Goal: Information Seeking & Learning: Learn about a topic

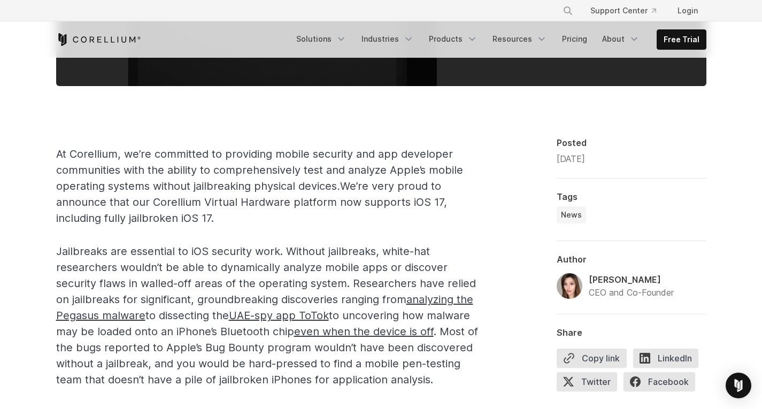
scroll to position [497, 0]
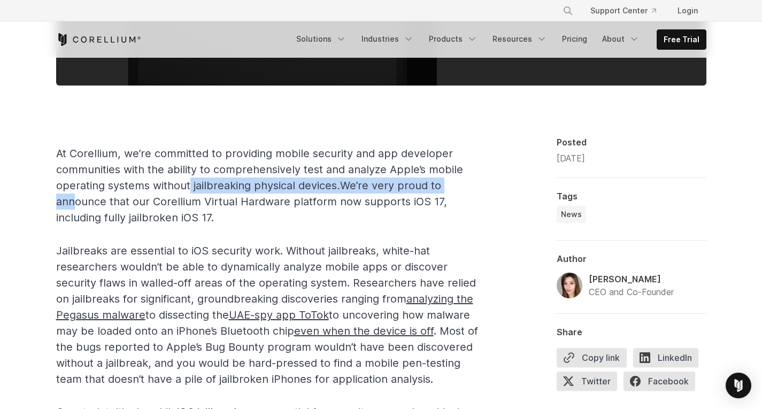
drag, startPoint x: 71, startPoint y: 197, endPoint x: 190, endPoint y: 186, distance: 120.3
click at [190, 186] on span "At Corellium, we’re committed to providing mobile security and app developer co…" at bounding box center [259, 185] width 407 height 77
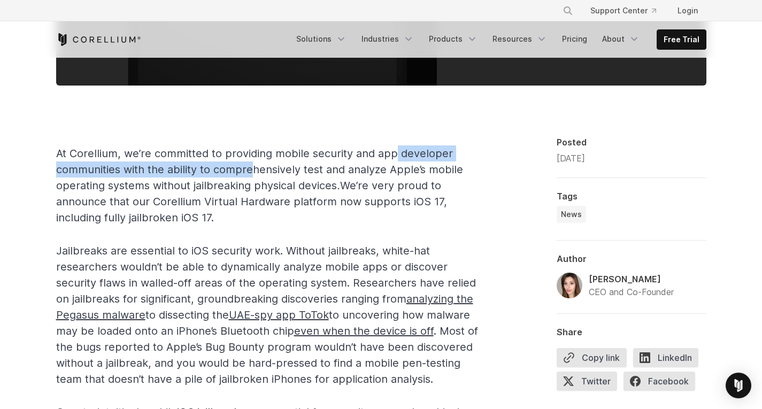
drag, startPoint x: 252, startPoint y: 161, endPoint x: 396, endPoint y: 146, distance: 144.1
click at [396, 146] on p "At Corellium, we’re committed to providing mobile security and app developer co…" at bounding box center [270, 185] width 428 height 80
click at [132, 162] on p "At Corellium, we’re committed to providing mobile security and app developer co…" at bounding box center [270, 185] width 428 height 80
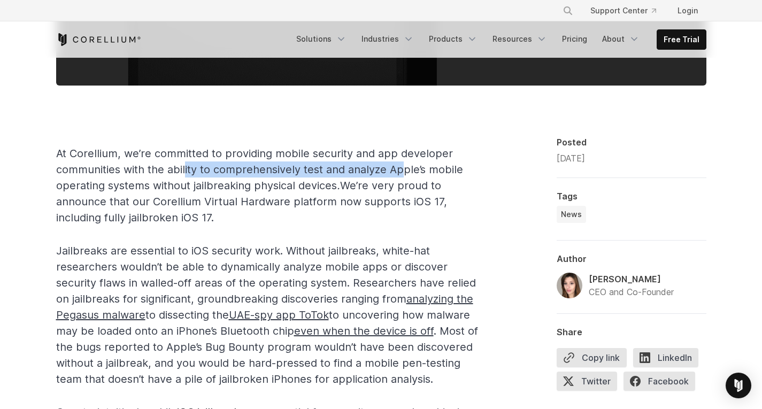
drag, startPoint x: 185, startPoint y: 166, endPoint x: 406, endPoint y: 174, distance: 221.0
click at [406, 174] on span "At Corellium, we’re committed to providing mobile security and app developer co…" at bounding box center [259, 185] width 407 height 77
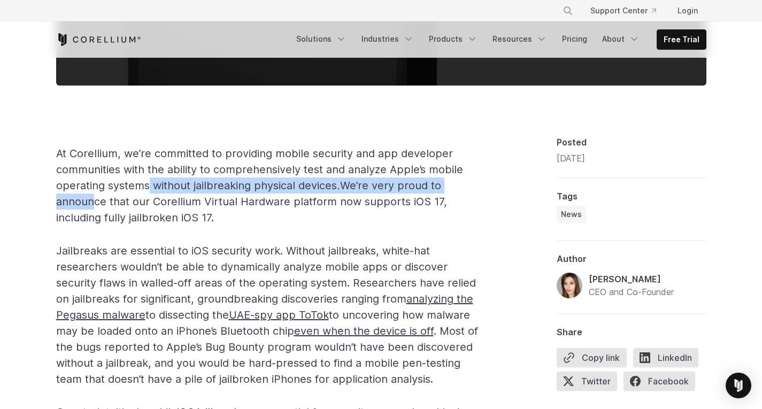
drag, startPoint x: 85, startPoint y: 196, endPoint x: 147, endPoint y: 186, distance: 62.2
click at [147, 186] on span "At Corellium, we’re committed to providing mobile security and app developer co…" at bounding box center [259, 185] width 407 height 77
click at [171, 186] on span "At Corellium, we’re committed to providing mobile security and app developer co…" at bounding box center [259, 185] width 407 height 77
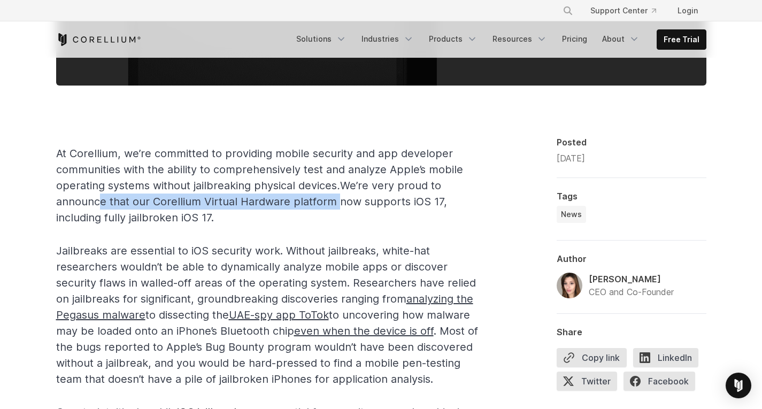
drag, startPoint x: 91, startPoint y: 198, endPoint x: 338, endPoint y: 205, distance: 247.7
click at [338, 205] on span "At Corellium, we’re committed to providing mobile security and app developer co…" at bounding box center [259, 185] width 407 height 77
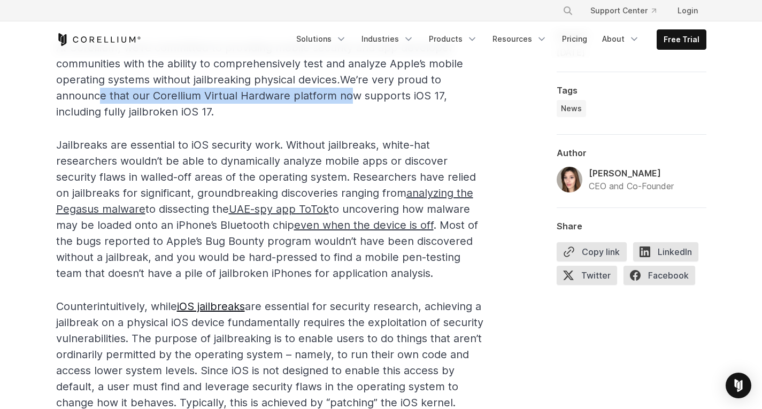
scroll to position [604, 0]
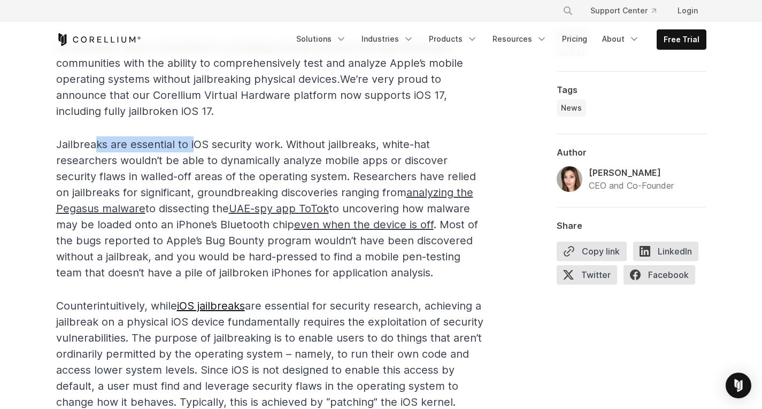
drag, startPoint x: 95, startPoint y: 148, endPoint x: 198, endPoint y: 141, distance: 102.9
click at [198, 141] on span "Jailbreaks are essential to iOS security work. Without jailbreaks, white-hat re…" at bounding box center [267, 208] width 422 height 141
drag, startPoint x: 248, startPoint y: 142, endPoint x: 305, endPoint y: 140, distance: 57.8
click at [305, 140] on span "Jailbreaks are essential to iOS security work. Without jailbreaks, white-hat re…" at bounding box center [267, 208] width 422 height 141
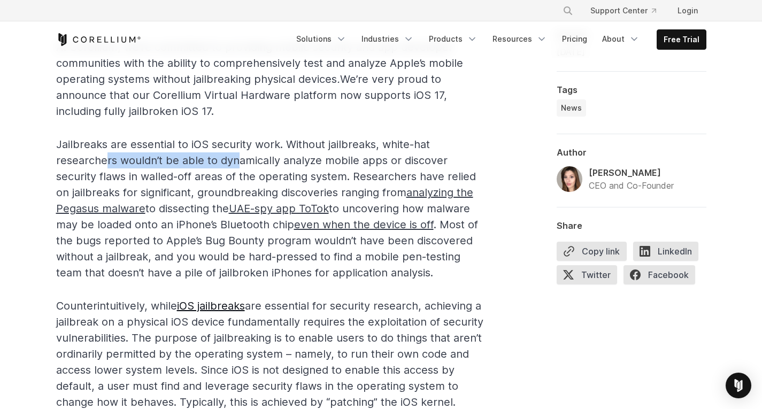
drag, startPoint x: 107, startPoint y: 163, endPoint x: 237, endPoint y: 159, distance: 130.0
click at [237, 159] on span "Jailbreaks are essential to iOS security work. Without jailbreaks, white-hat re…" at bounding box center [267, 208] width 422 height 141
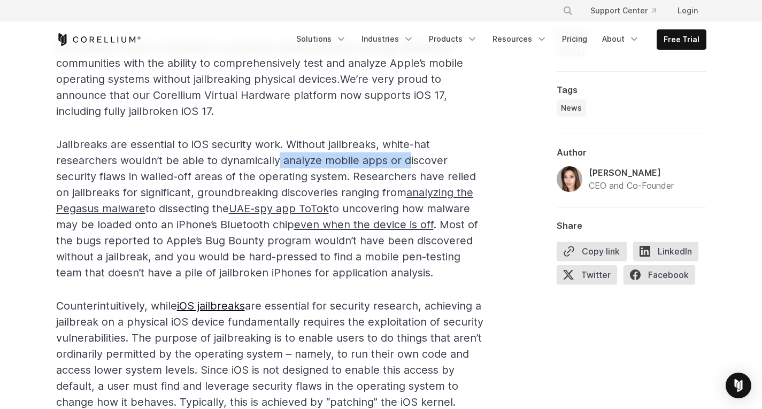
drag, startPoint x: 279, startPoint y: 159, endPoint x: 404, endPoint y: 158, distance: 125.1
click at [404, 158] on span "Jailbreaks are essential to iOS security work. Without jailbreaks, white-hat re…" at bounding box center [267, 208] width 422 height 141
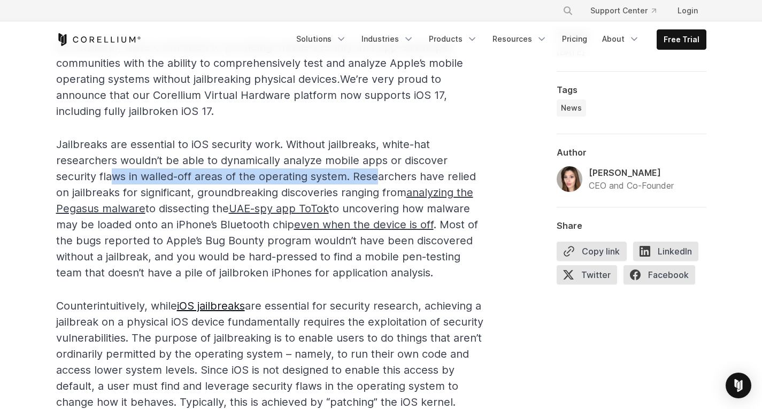
drag, startPoint x: 114, startPoint y: 172, endPoint x: 379, endPoint y: 168, distance: 264.7
click at [379, 168] on p "Jailbreaks are essential to iOS security work. Without jailbreaks, white-hat re…" at bounding box center [270, 208] width 428 height 144
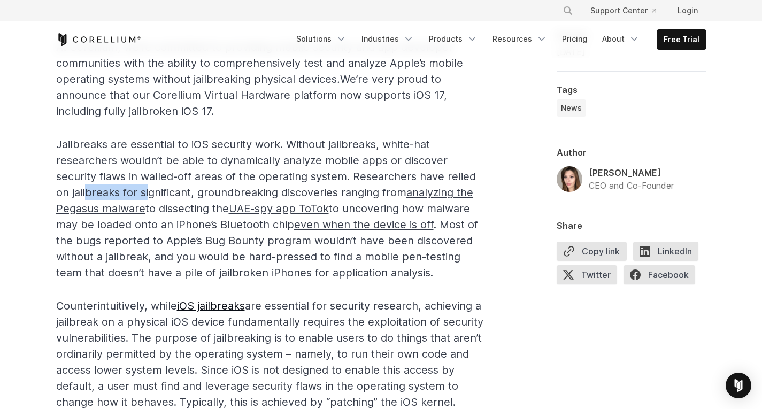
drag, startPoint x: 86, startPoint y: 187, endPoint x: 150, endPoint y: 185, distance: 64.2
click at [150, 185] on p "Jailbreaks are essential to iOS security work. Without jailbreaks, white-hat re…" at bounding box center [270, 208] width 428 height 144
drag, startPoint x: 172, startPoint y: 186, endPoint x: 251, endPoint y: 191, distance: 78.8
click at [251, 191] on span "Jailbreaks are essential to iOS security work. Without jailbreaks, white-hat re…" at bounding box center [267, 208] width 422 height 141
drag, startPoint x: 283, startPoint y: 191, endPoint x: 392, endPoint y: 188, distance: 109.1
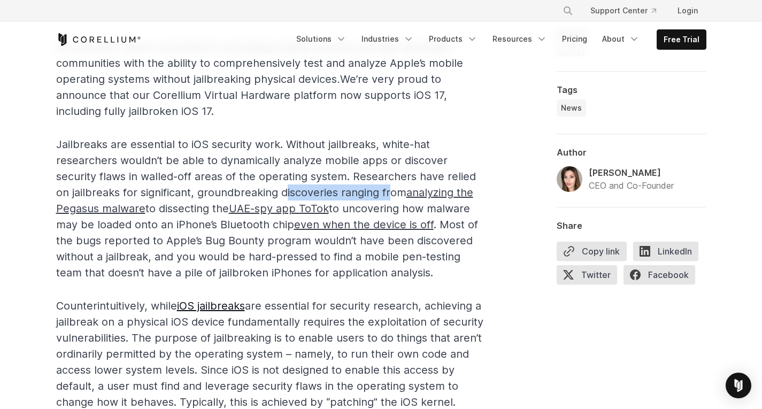
click at [392, 188] on span "Jailbreaks are essential to iOS security work. Without jailbreaks, white-hat re…" at bounding box center [267, 208] width 422 height 141
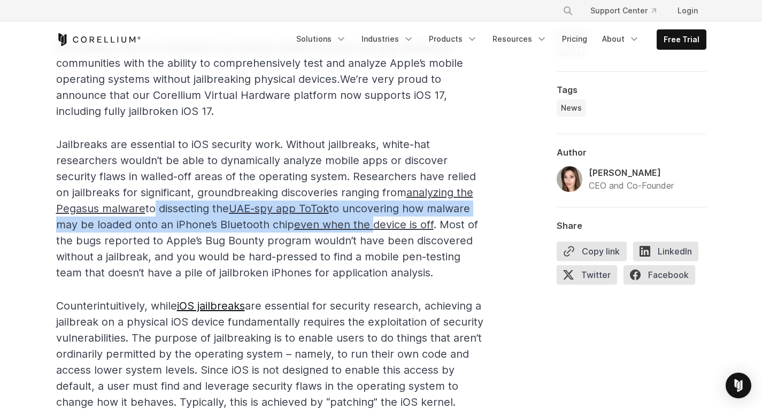
drag, startPoint x: 153, startPoint y: 208, endPoint x: 373, endPoint y: 221, distance: 220.1
click at [373, 221] on span "Jailbreaks are essential to iOS security work. Without jailbreaks, white-hat re…" at bounding box center [267, 208] width 422 height 141
click at [375, 209] on span "Jailbreaks are essential to iOS security work. Without jailbreaks, white-hat re…" at bounding box center [267, 208] width 422 height 141
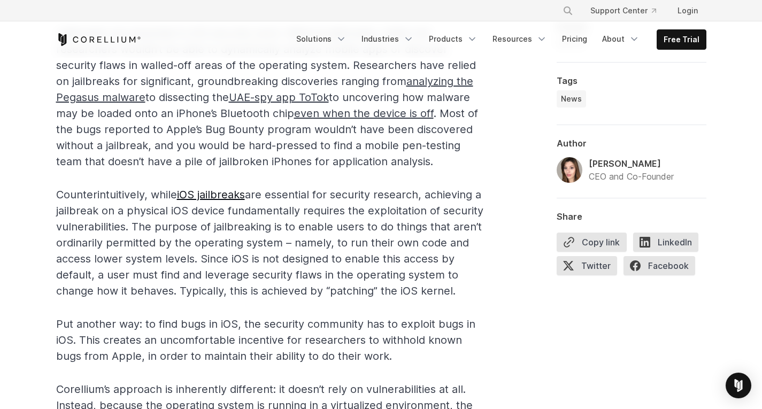
scroll to position [716, 0]
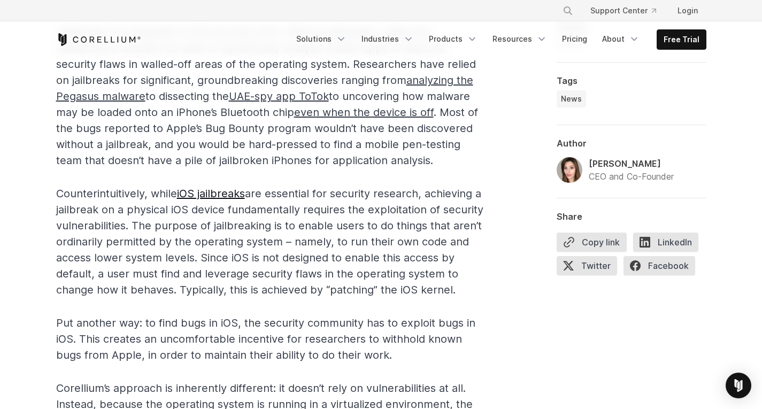
click at [197, 230] on span "Counterintuitively, while iOS jailbreaks are essential for security research, a…" at bounding box center [269, 241] width 427 height 109
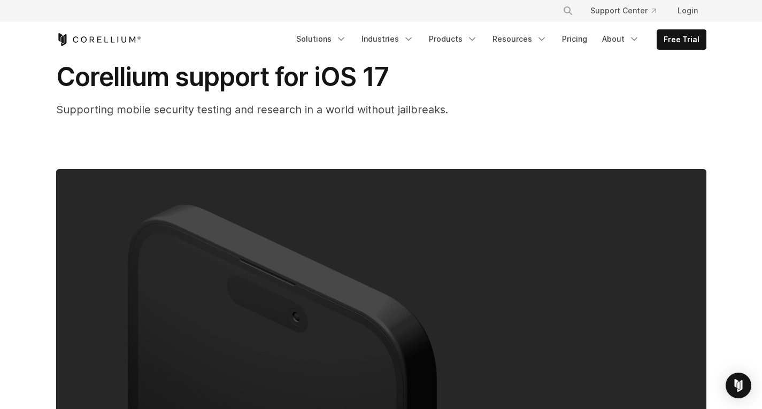
scroll to position [0, 0]
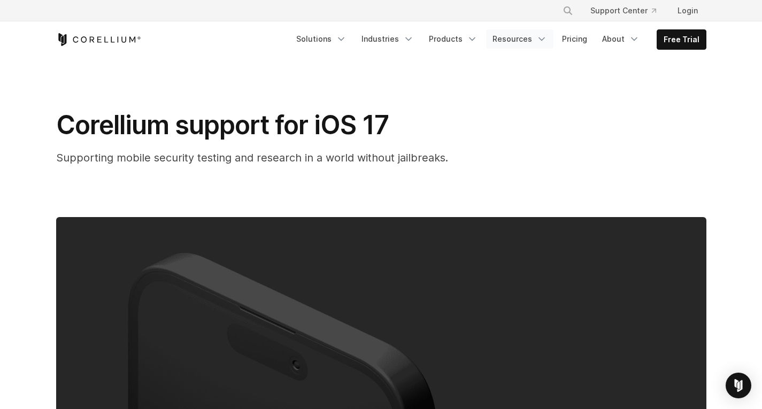
click at [546, 40] on icon "Navigation Menu" at bounding box center [541, 39] width 11 height 11
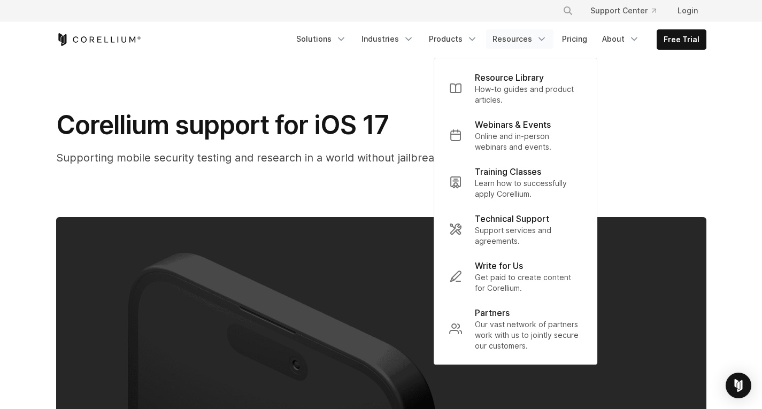
click at [546, 38] on icon "Navigation Menu" at bounding box center [541, 39] width 11 height 11
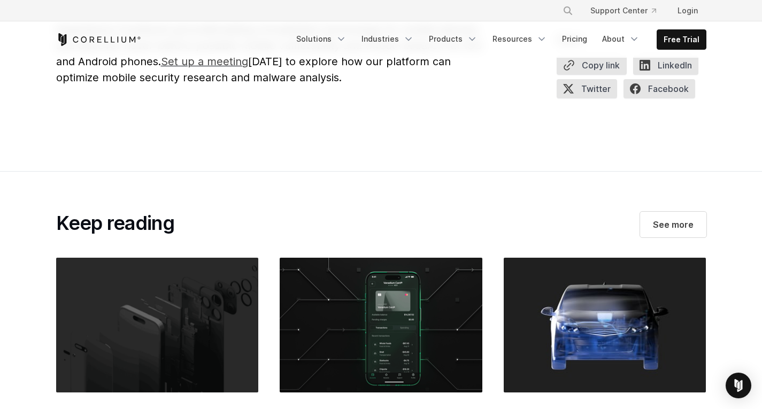
scroll to position [2574, 0]
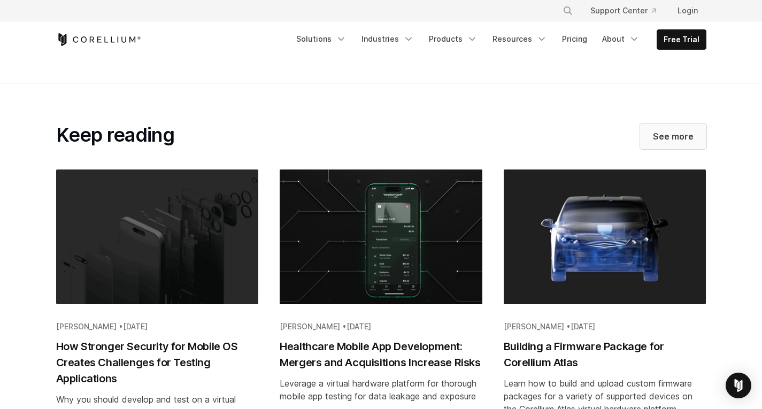
click at [656, 133] on span "See more" at bounding box center [673, 136] width 41 height 13
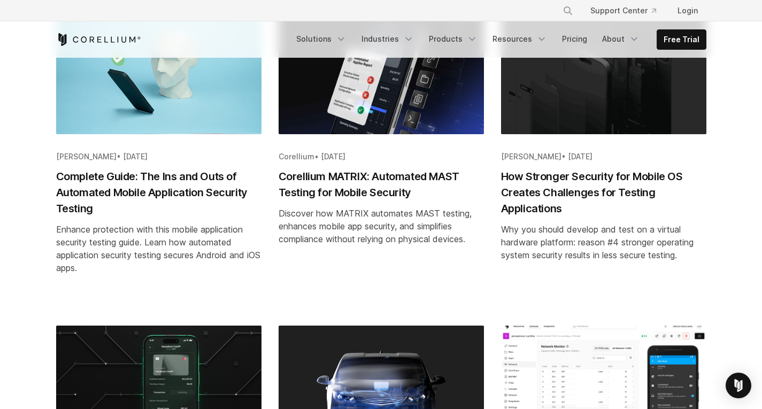
scroll to position [275, 0]
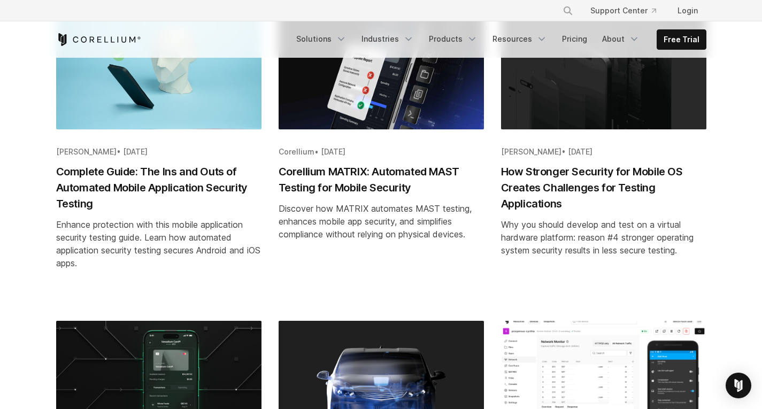
click at [536, 198] on h2 "How Stronger Security for Mobile OS Creates Challenges for Testing Applications" at bounding box center [603, 188] width 205 height 48
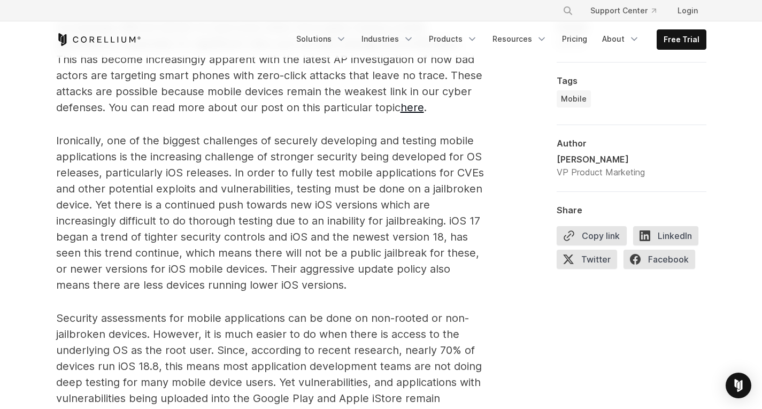
scroll to position [805, 0]
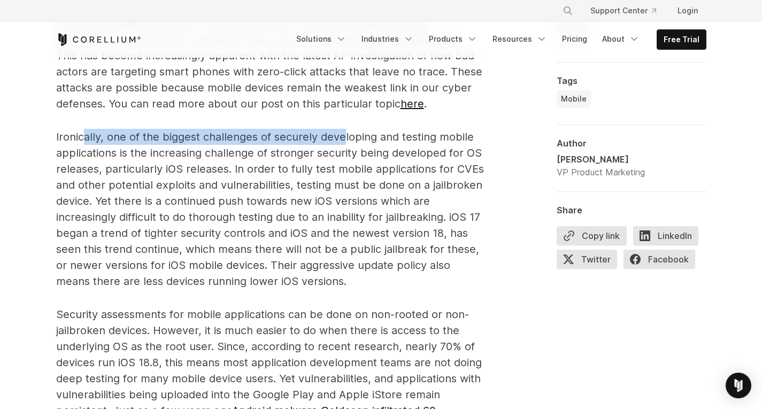
drag, startPoint x: 84, startPoint y: 142, endPoint x: 343, endPoint y: 142, distance: 258.8
click at [343, 142] on span "Ironically, one of the biggest challenges of securely developing and testing mo…" at bounding box center [270, 208] width 428 height 157
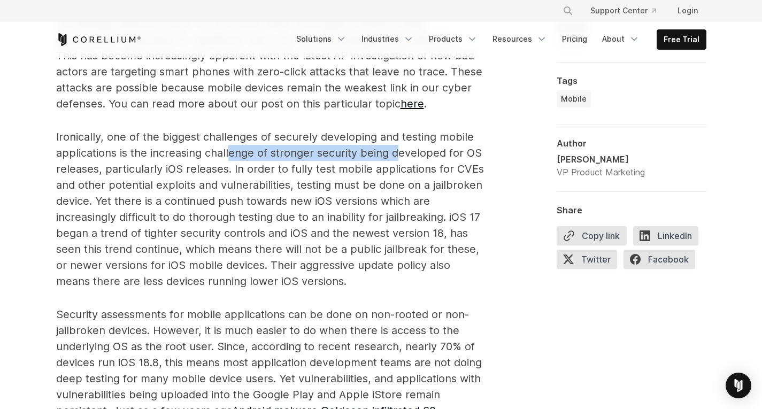
drag, startPoint x: 229, startPoint y: 156, endPoint x: 397, endPoint y: 155, distance: 167.9
click at [397, 155] on span "Ironically, one of the biggest challenges of securely developing and testing mo…" at bounding box center [270, 208] width 428 height 157
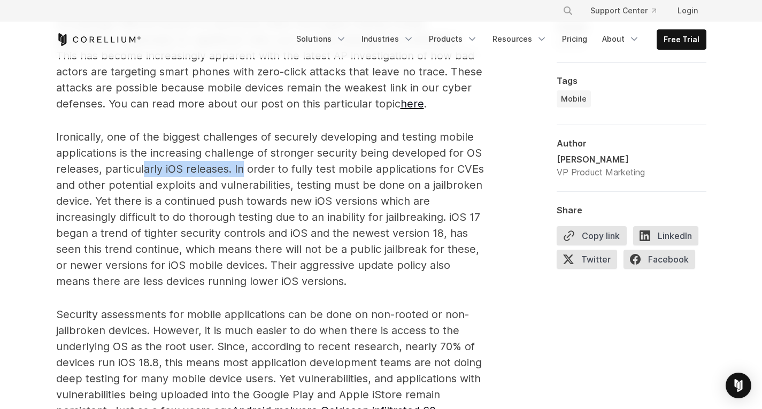
drag, startPoint x: 142, startPoint y: 169, endPoint x: 240, endPoint y: 173, distance: 97.9
click at [240, 173] on span "Ironically, one of the biggest challenges of securely developing and testing mo…" at bounding box center [270, 208] width 428 height 157
drag, startPoint x: 280, startPoint y: 169, endPoint x: 312, endPoint y: 166, distance: 31.8
click at [312, 166] on span "Ironically, one of the biggest challenges of securely developing and testing mo…" at bounding box center [270, 208] width 428 height 157
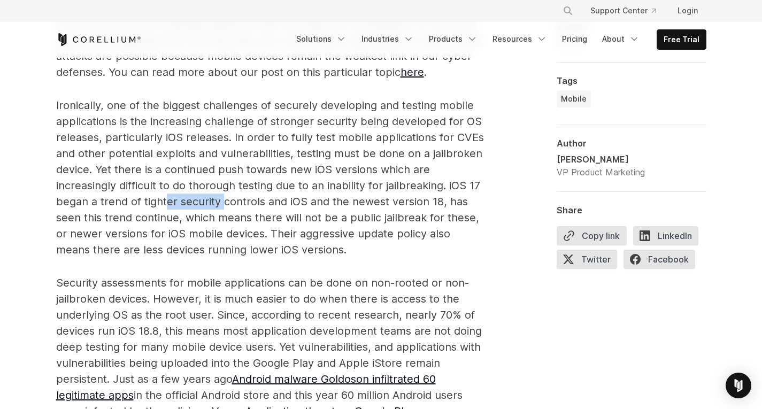
drag, startPoint x: 166, startPoint y: 202, endPoint x: 232, endPoint y: 207, distance: 66.6
click at [232, 207] on span "Ironically, one of the biggest challenges of securely developing and testing mo…" at bounding box center [270, 177] width 428 height 157
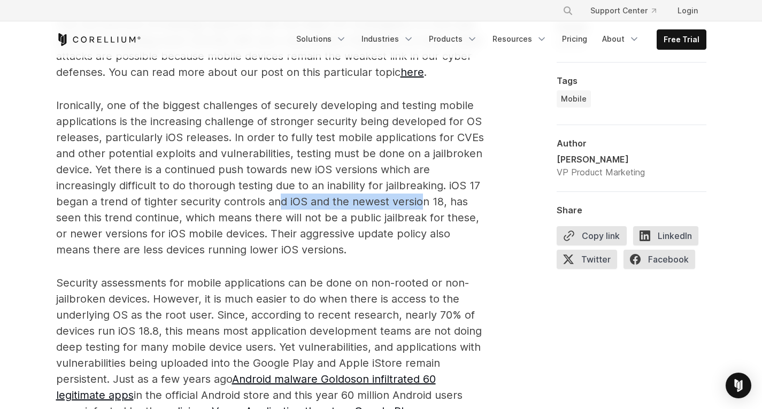
drag, startPoint x: 278, startPoint y: 202, endPoint x: 422, endPoint y: 200, distance: 144.4
click at [422, 200] on span "Ironically, one of the biggest challenges of securely developing and testing mo…" at bounding box center [270, 177] width 428 height 157
click at [257, 210] on p "Ironically, one of the biggest challenges of securely developing and testing mo…" at bounding box center [270, 177] width 428 height 160
drag, startPoint x: 113, startPoint y: 213, endPoint x: 141, endPoint y: 215, distance: 27.3
click at [141, 215] on span "Ironically, one of the biggest challenges of securely developing and testing mo…" at bounding box center [270, 177] width 428 height 157
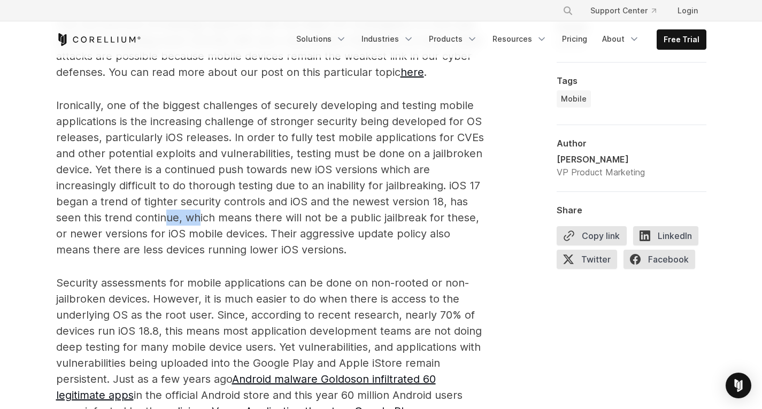
drag, startPoint x: 163, startPoint y: 214, endPoint x: 202, endPoint y: 214, distance: 39.6
click at [202, 214] on span "Ironically, one of the biggest challenges of securely developing and testing mo…" at bounding box center [270, 177] width 428 height 157
drag, startPoint x: 238, startPoint y: 216, endPoint x: 317, endPoint y: 222, distance: 78.9
click at [317, 222] on span "Ironically, one of the biggest challenges of securely developing and testing mo…" at bounding box center [270, 177] width 428 height 157
drag, startPoint x: 343, startPoint y: 217, endPoint x: 436, endPoint y: 210, distance: 93.3
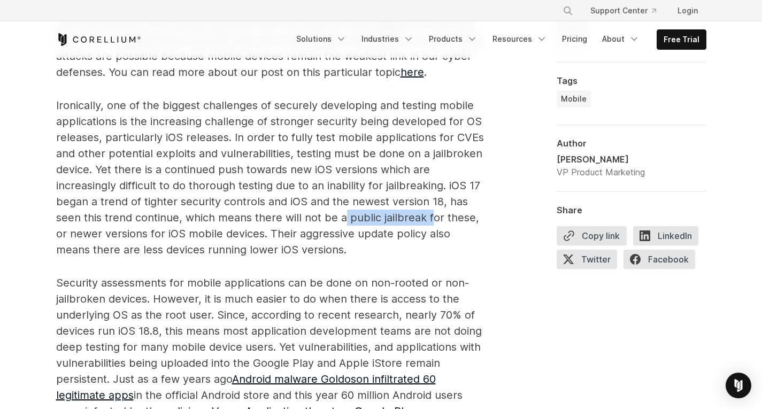
click at [436, 210] on p "Ironically, one of the biggest challenges of securely developing and testing mo…" at bounding box center [270, 177] width 428 height 160
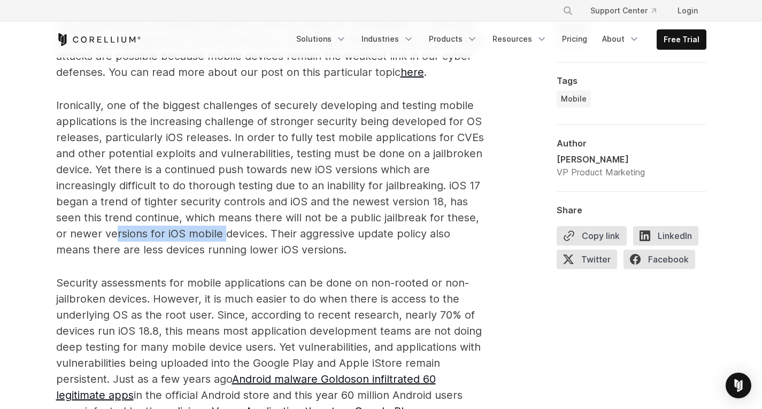
drag, startPoint x: 117, startPoint y: 233, endPoint x: 227, endPoint y: 235, distance: 110.2
click at [227, 235] on span "Ironically, one of the biggest challenges of securely developing and testing mo…" at bounding box center [270, 177] width 428 height 157
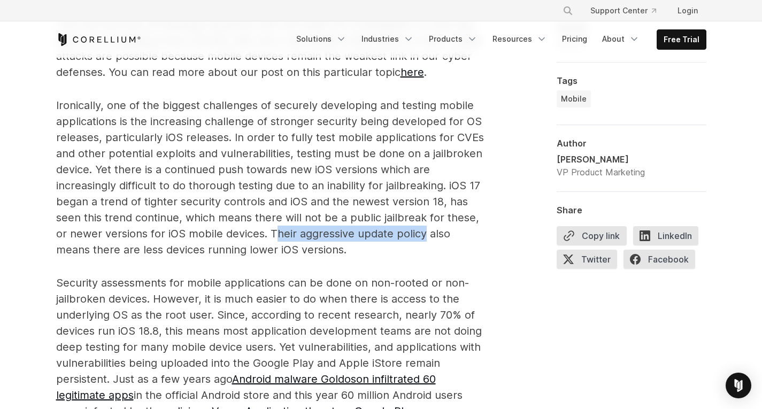
drag, startPoint x: 272, startPoint y: 236, endPoint x: 425, endPoint y: 235, distance: 152.4
click at [425, 235] on span "Ironically, one of the biggest challenges of securely developing and testing mo…" at bounding box center [270, 177] width 428 height 157
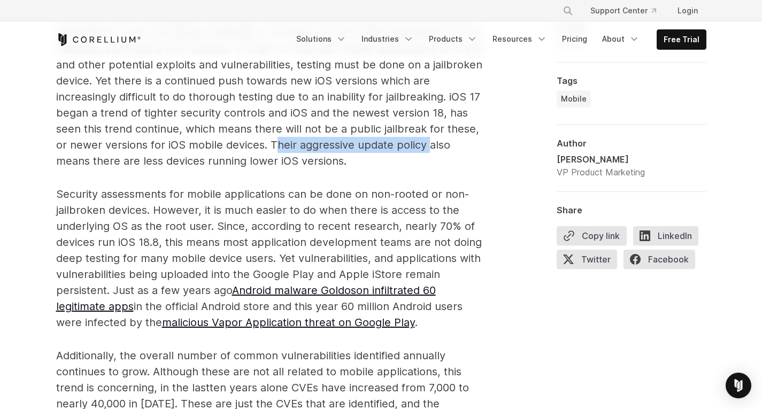
scroll to position [926, 0]
click at [210, 220] on span "Security assessments for mobile applications can be done on non-rooted or non-j…" at bounding box center [269, 257] width 426 height 141
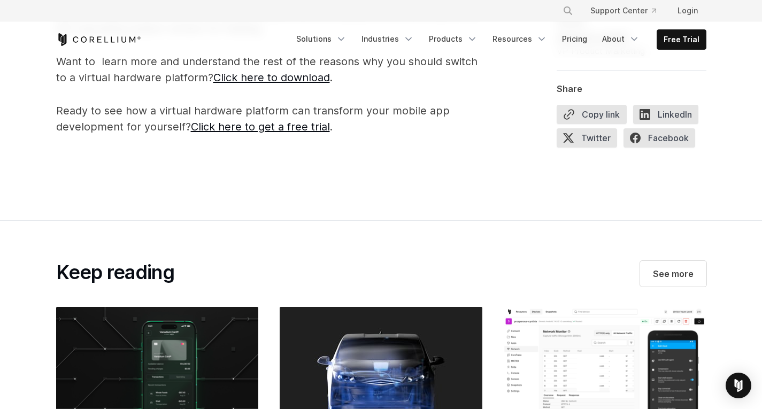
scroll to position [1477, 0]
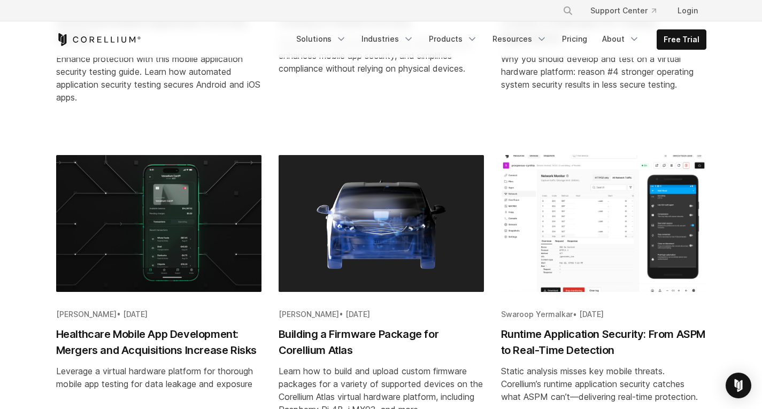
scroll to position [566, 0]
